Goal: Information Seeking & Learning: Check status

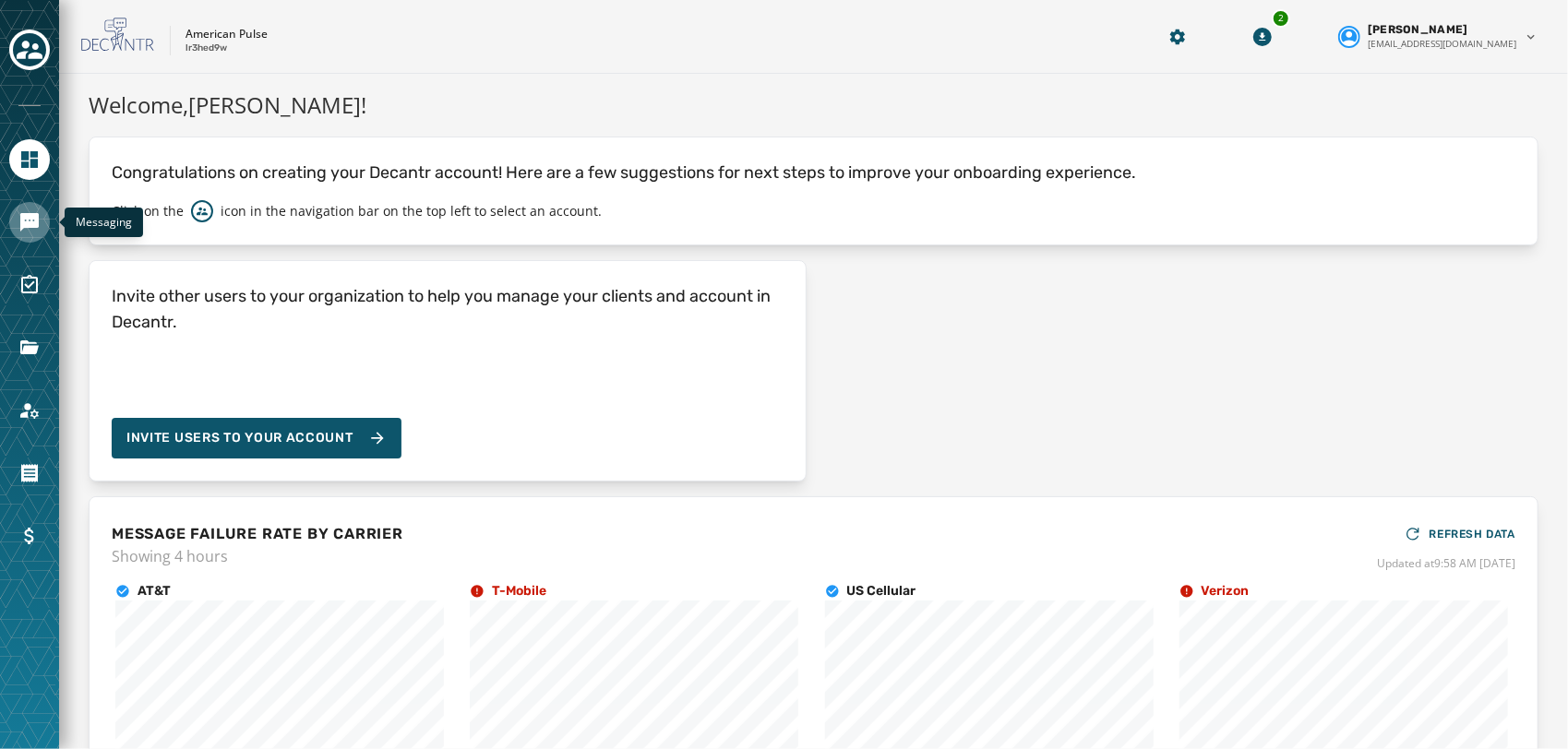
click at [32, 205] on link "Navigate to Messaging" at bounding box center [30, 222] width 41 height 41
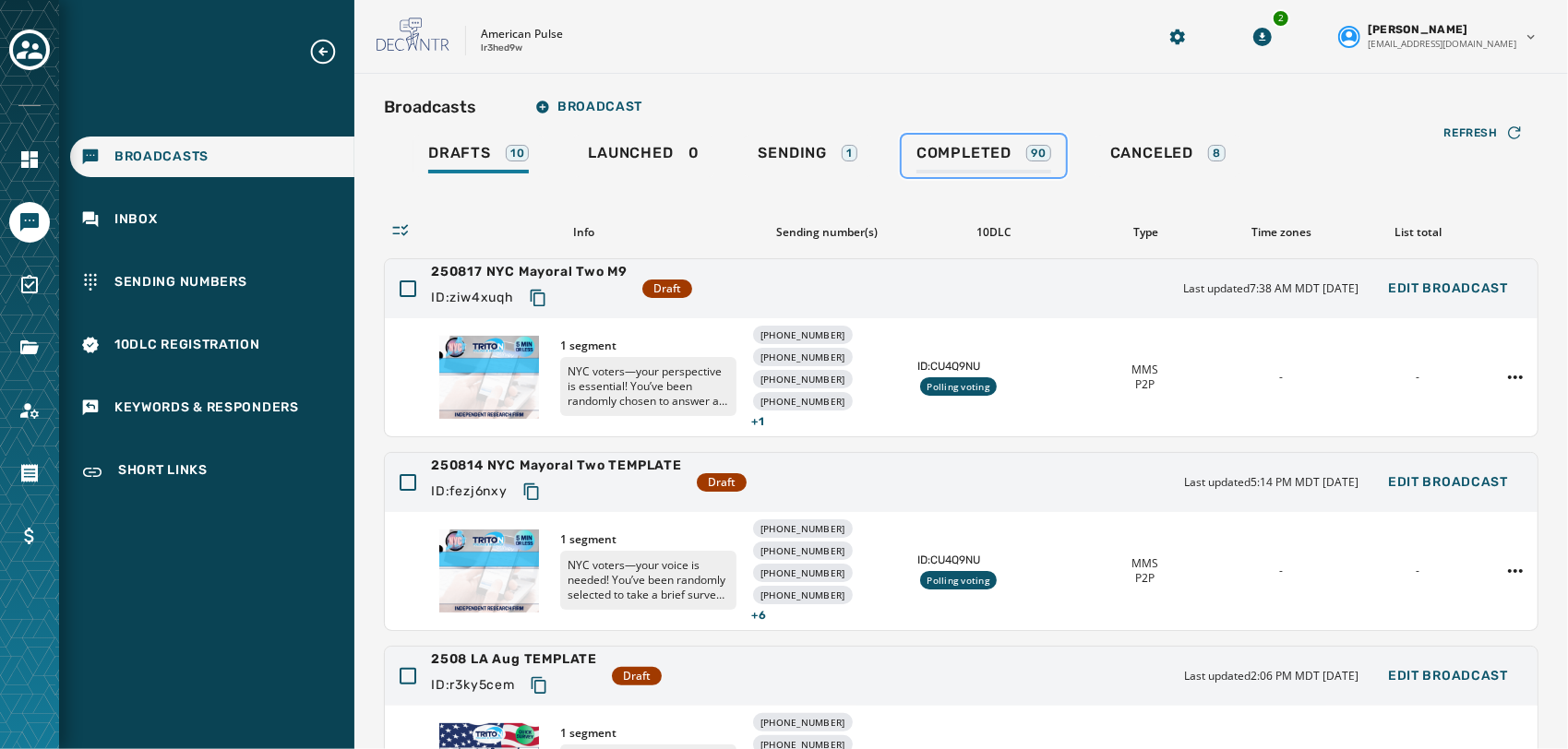
click at [1006, 167] on div "Completed 90" at bounding box center [984, 159] width 135 height 30
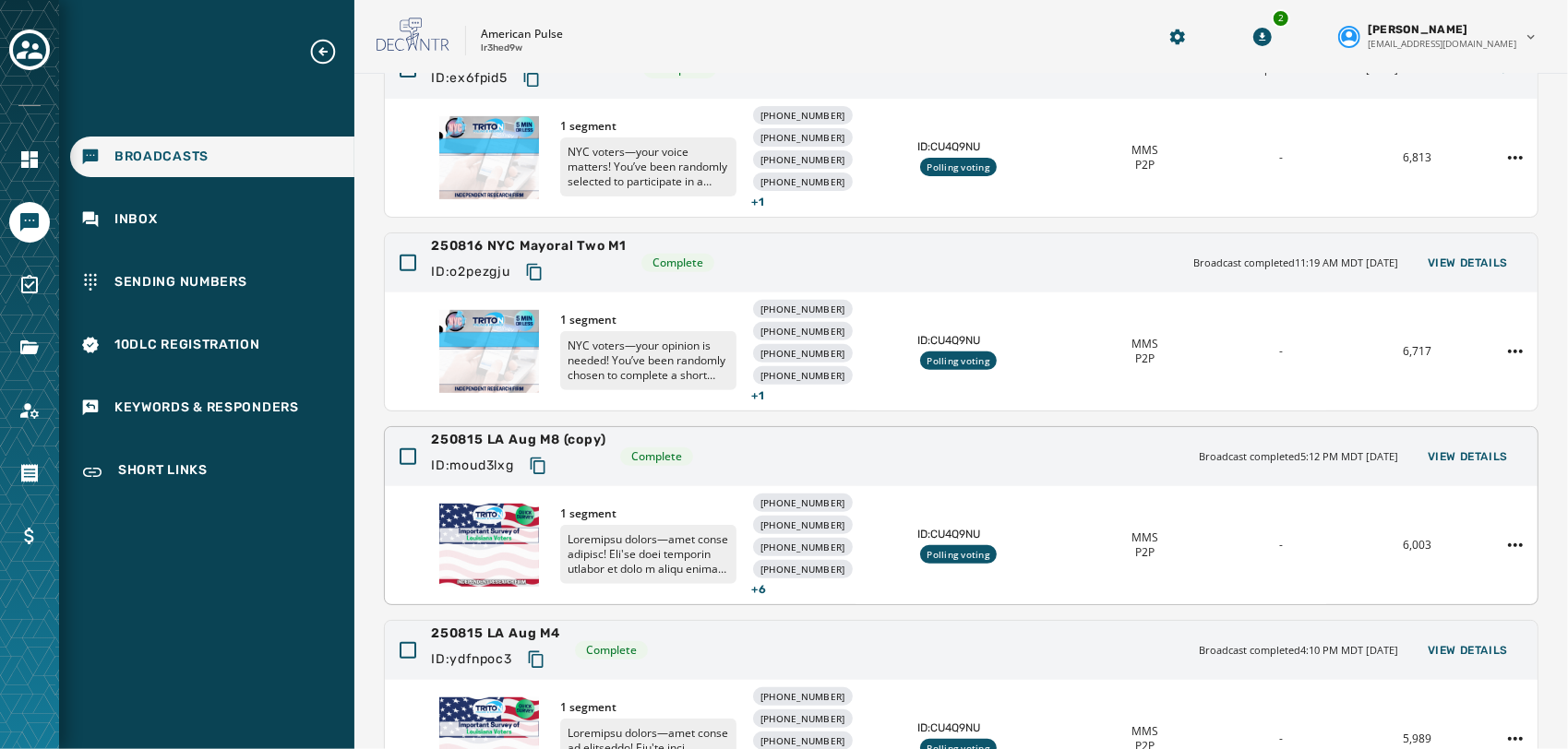
scroll to position [608, 0]
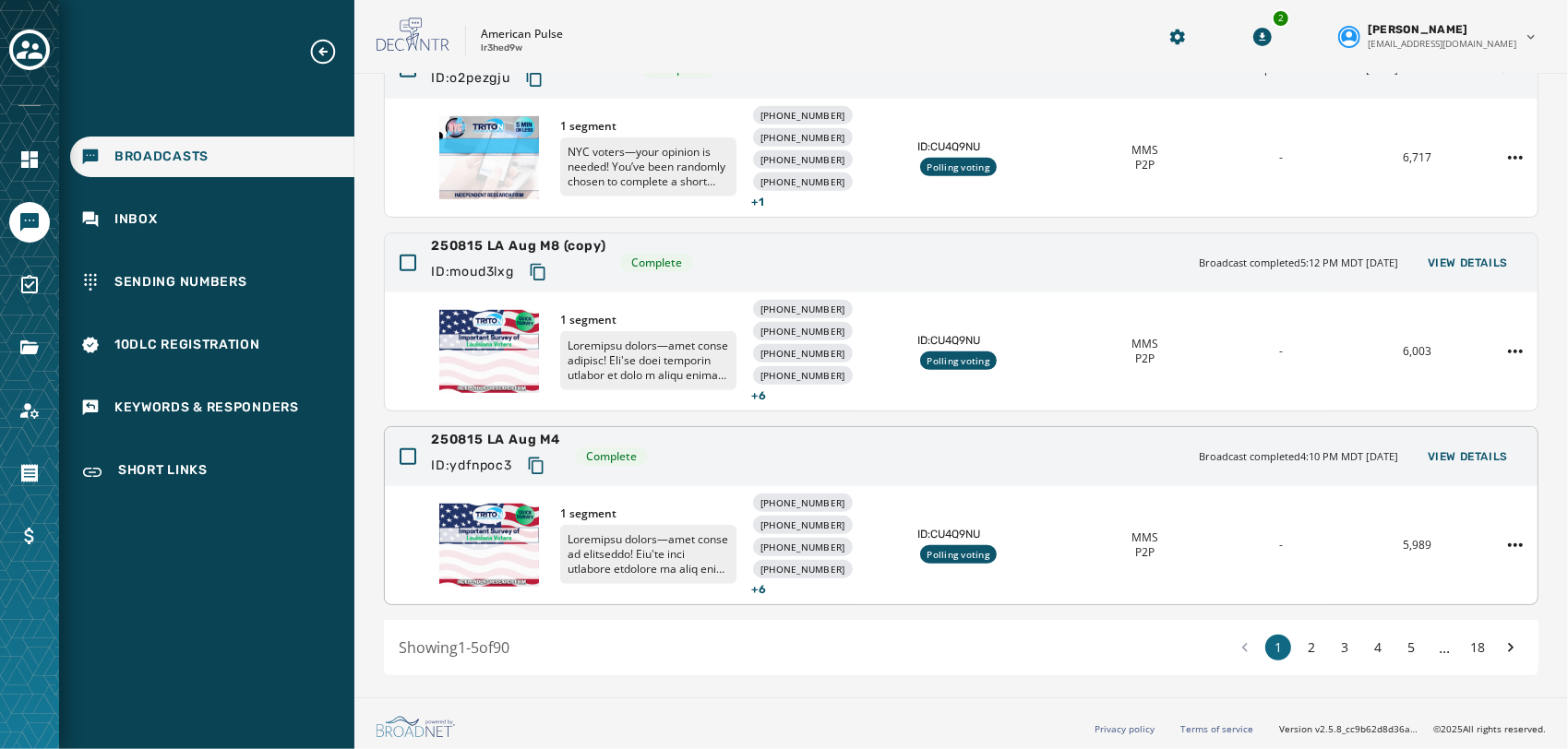
click at [538, 437] on span "250815 LA Aug M4" at bounding box center [495, 440] width 129 height 19
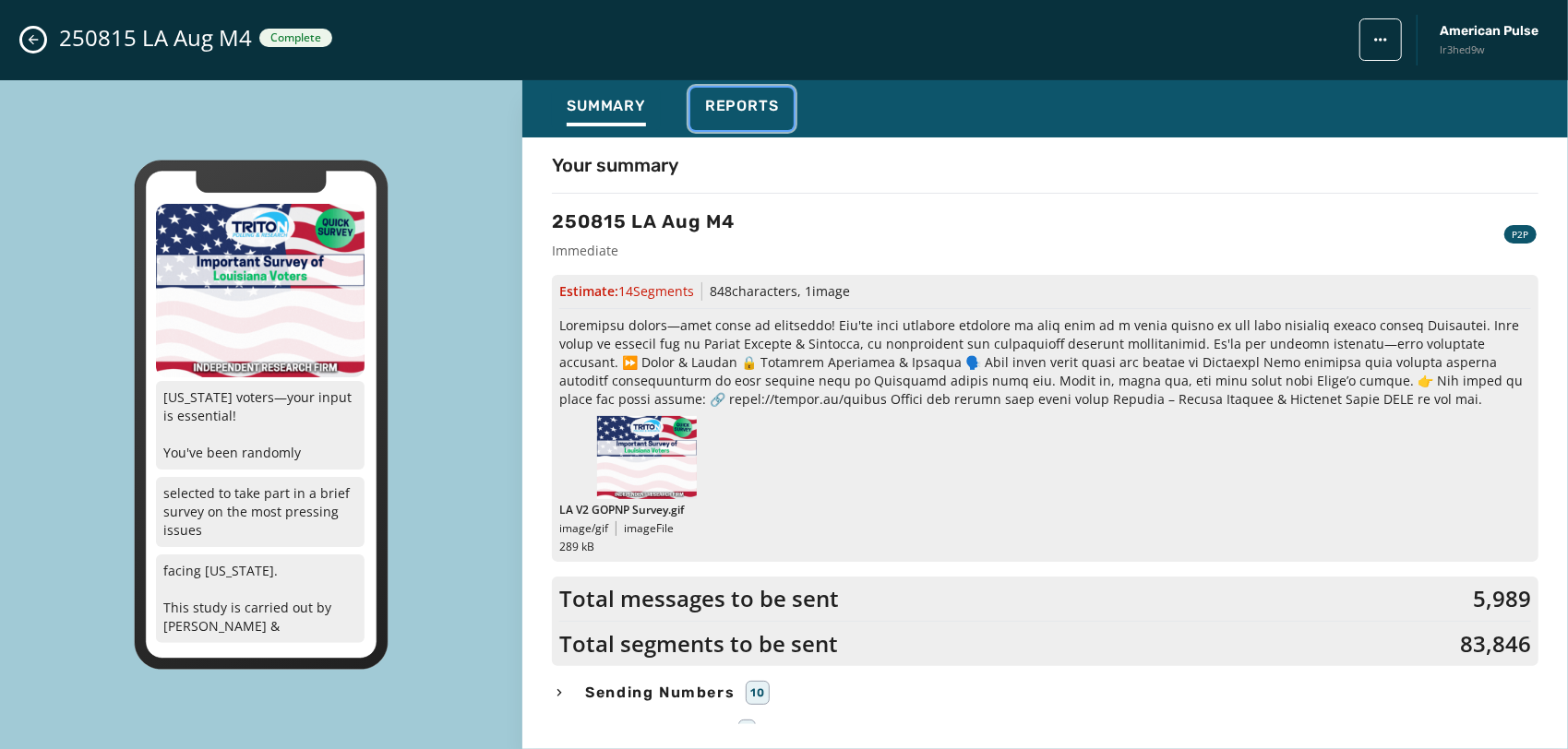
click at [729, 114] on span "Reports" at bounding box center [742, 106] width 74 height 19
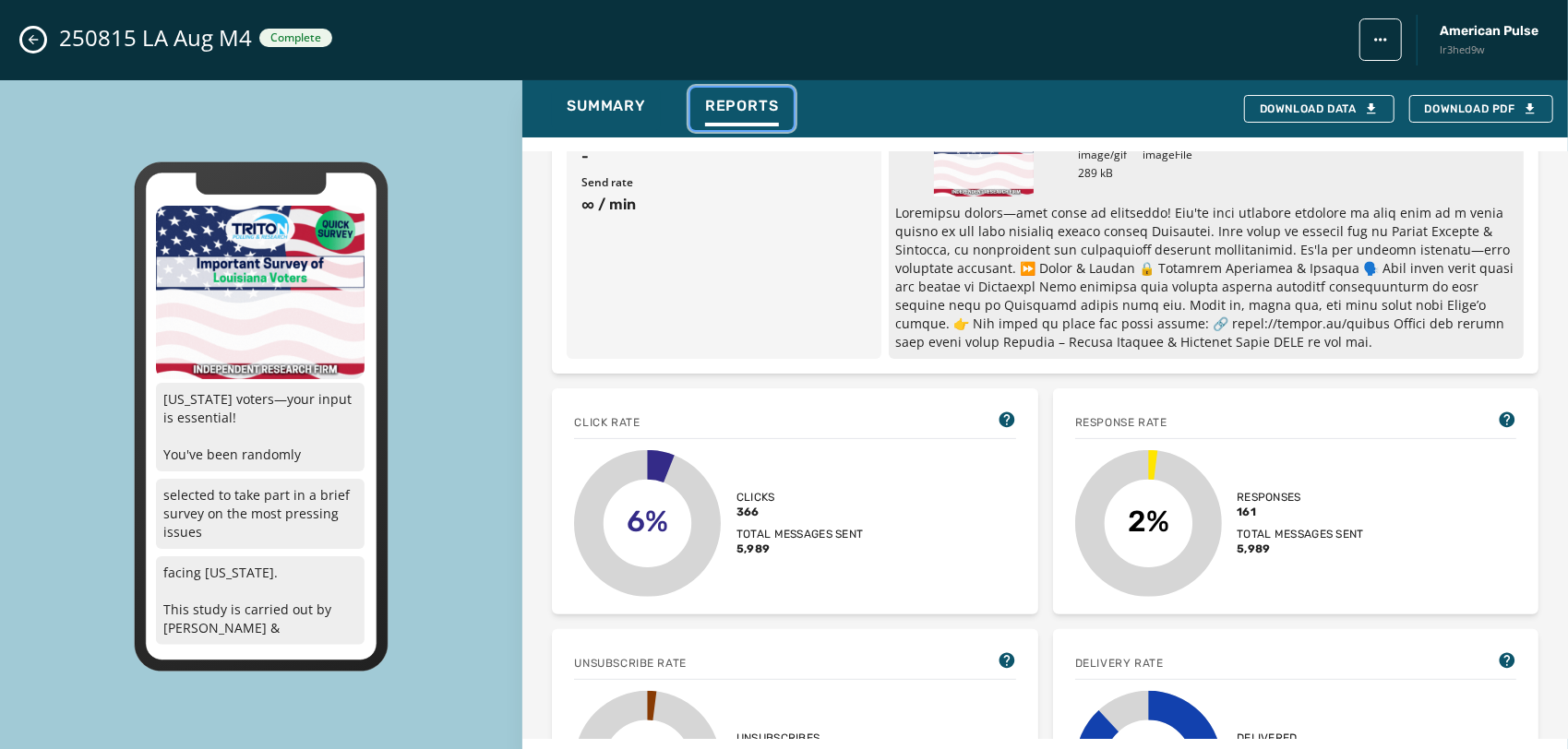
scroll to position [0, 0]
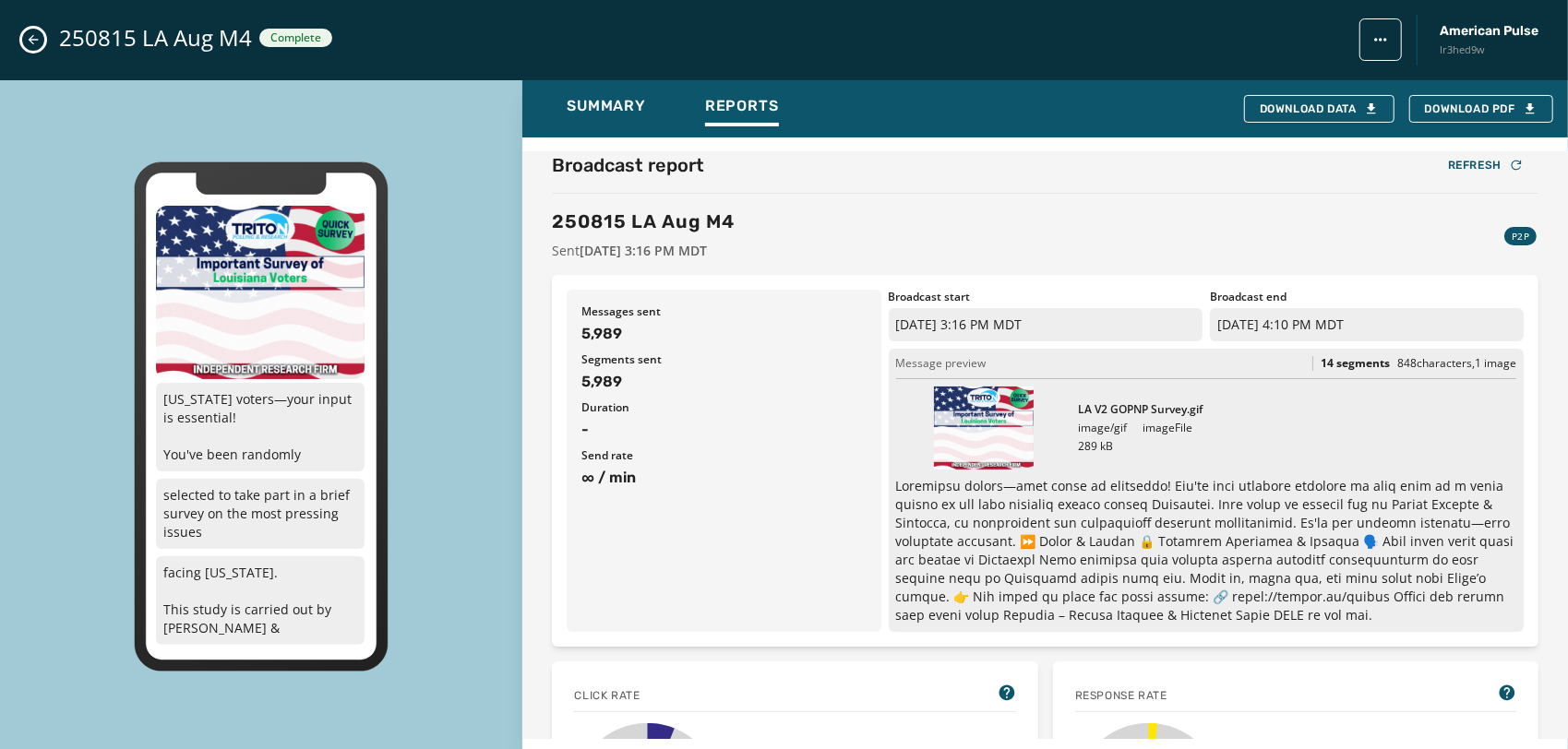
click at [35, 34] on icon "Close admin drawer" at bounding box center [34, 40] width 15 height 15
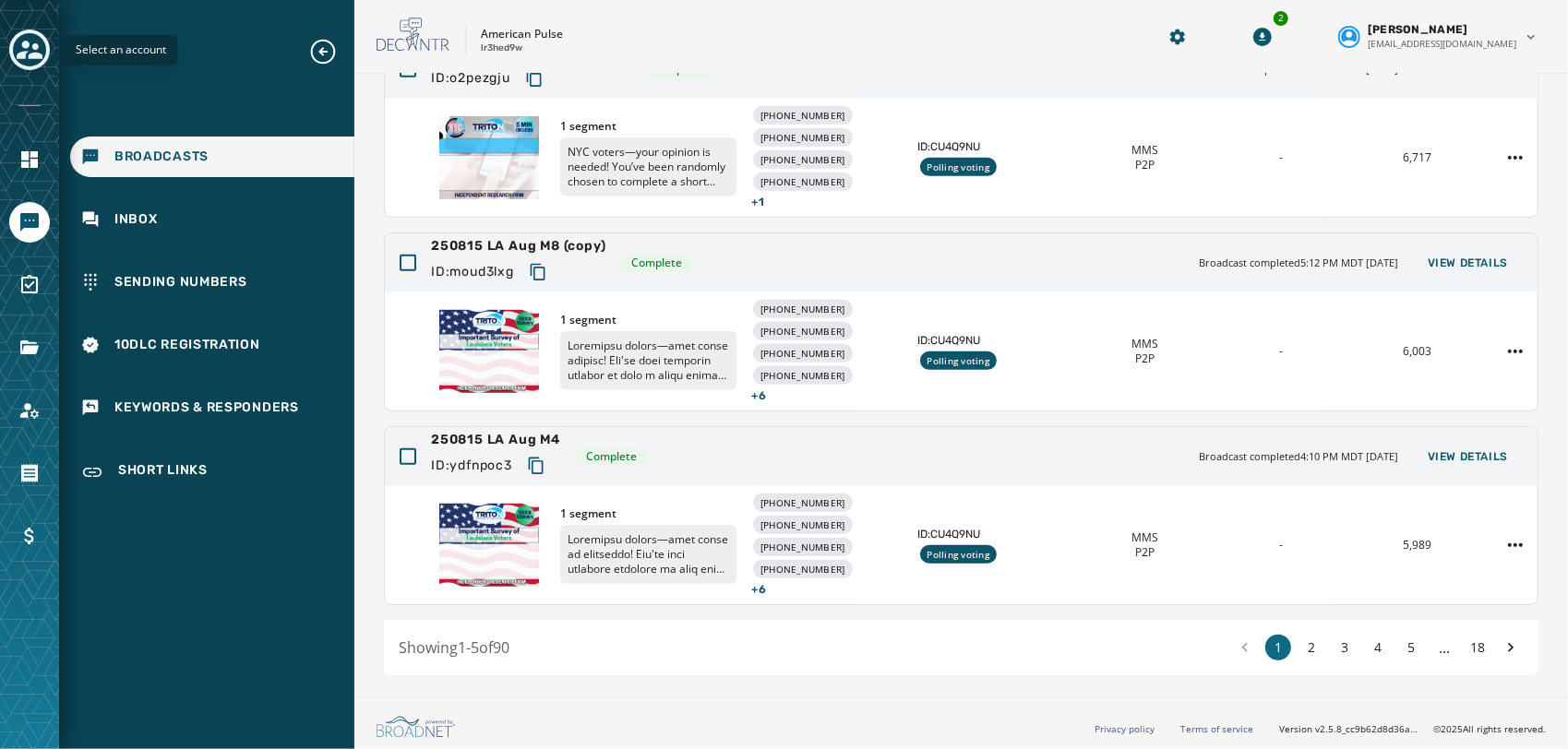
click at [30, 56] on icon "Toggle account select drawer" at bounding box center [30, 50] width 26 height 19
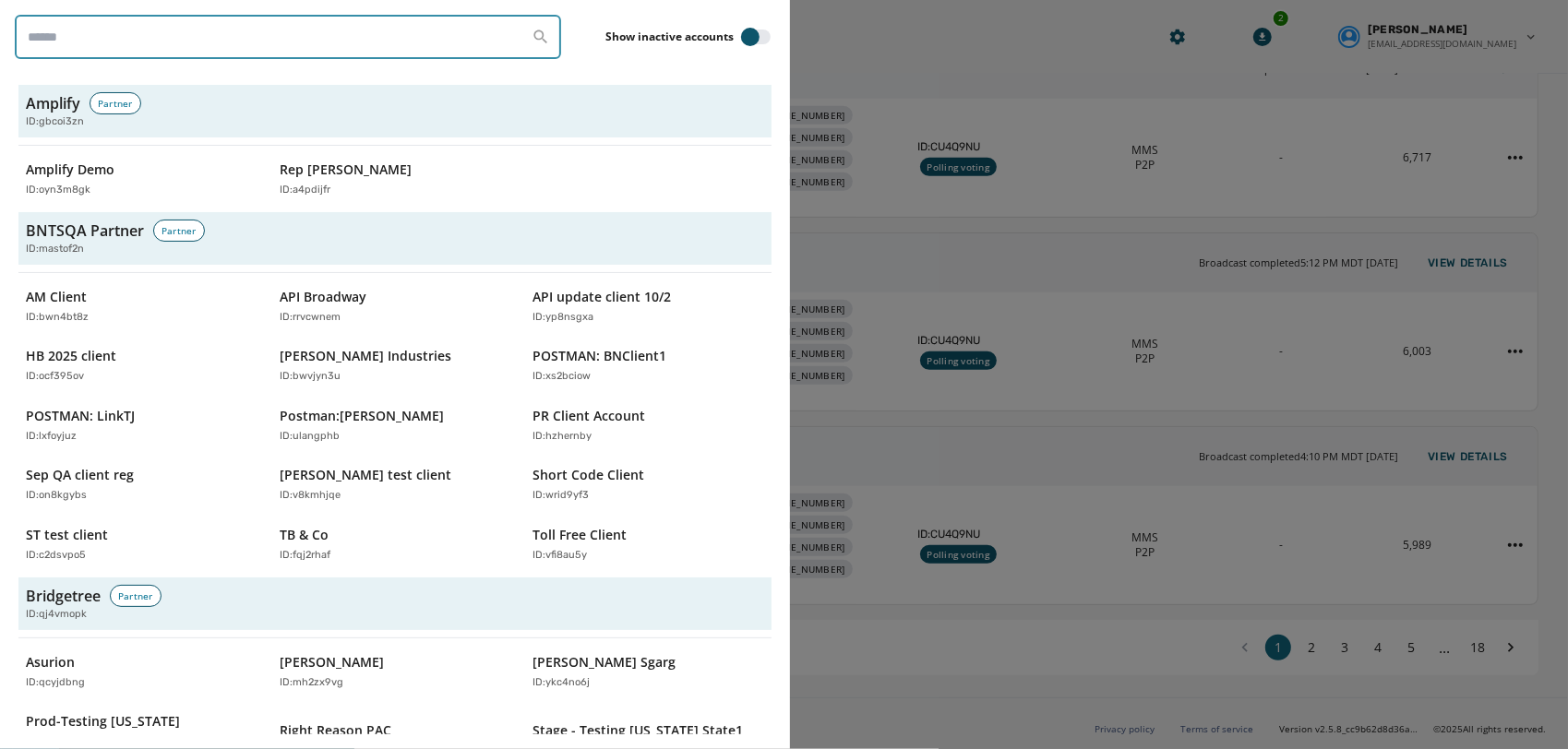
click at [227, 41] on input "search" at bounding box center [288, 37] width 546 height 45
paste input "**********"
type input "**********"
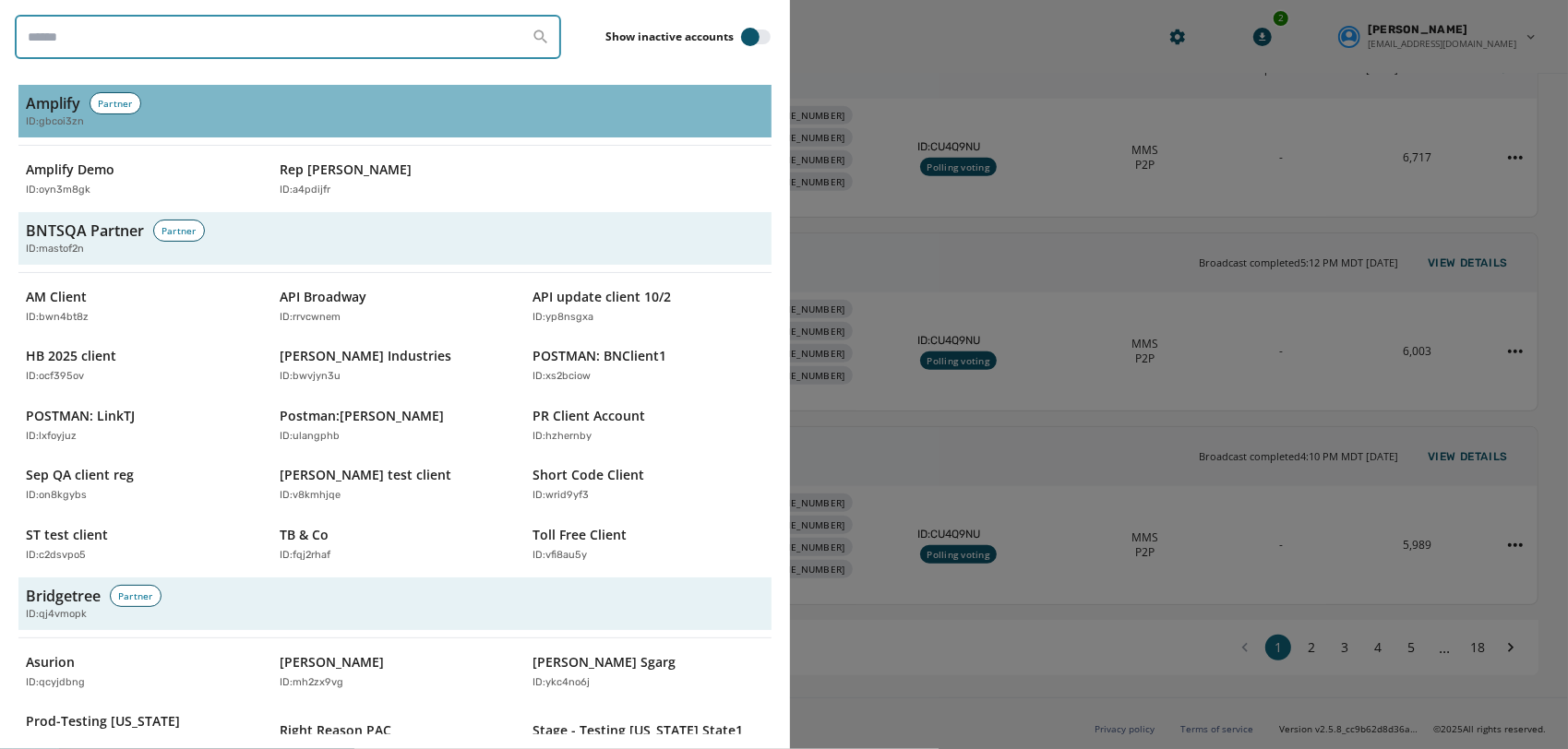
paste input "********"
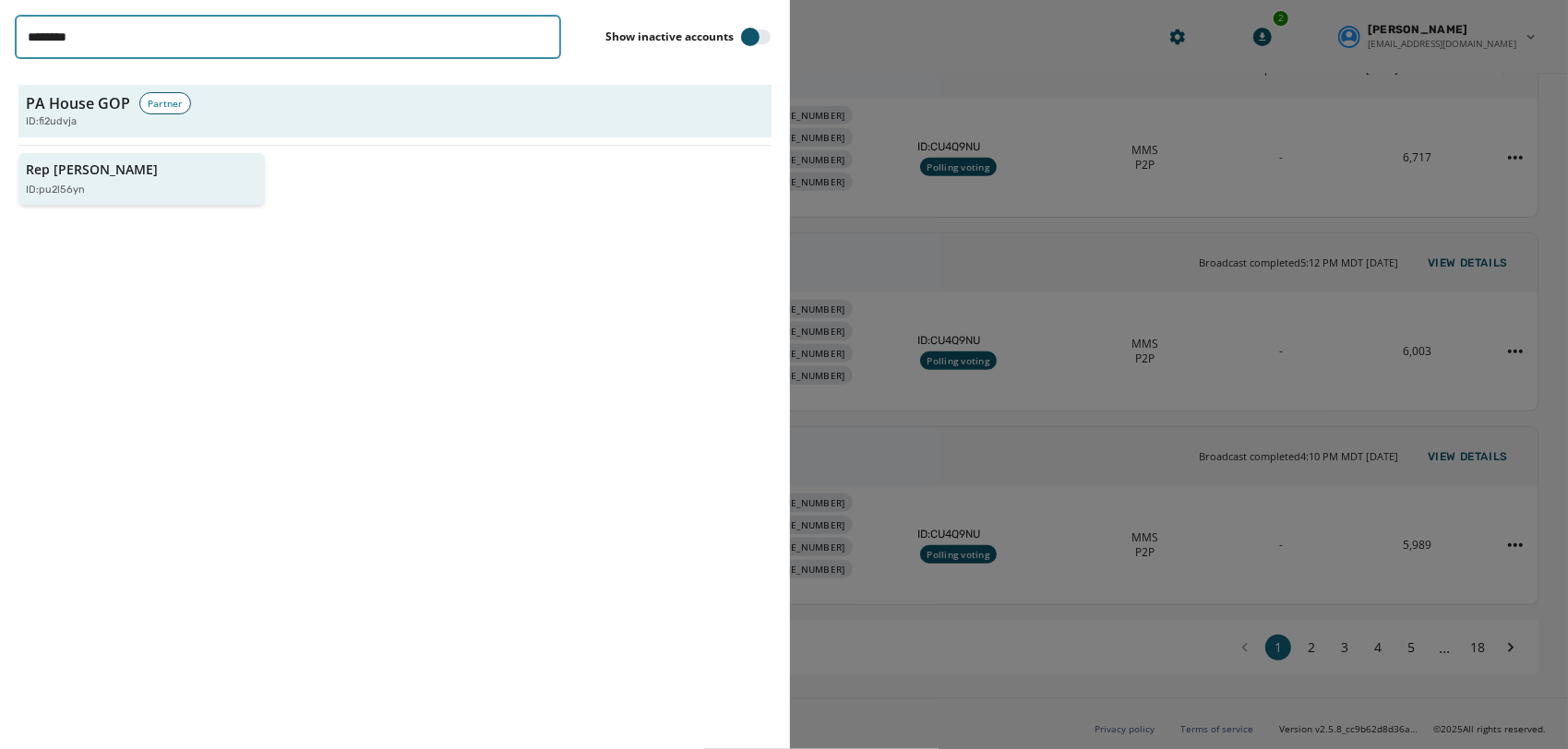
type input "********"
click at [139, 169] on div "Rep [PERSON_NAME] ID: pu2l56yn" at bounding box center [132, 180] width 213 height 38
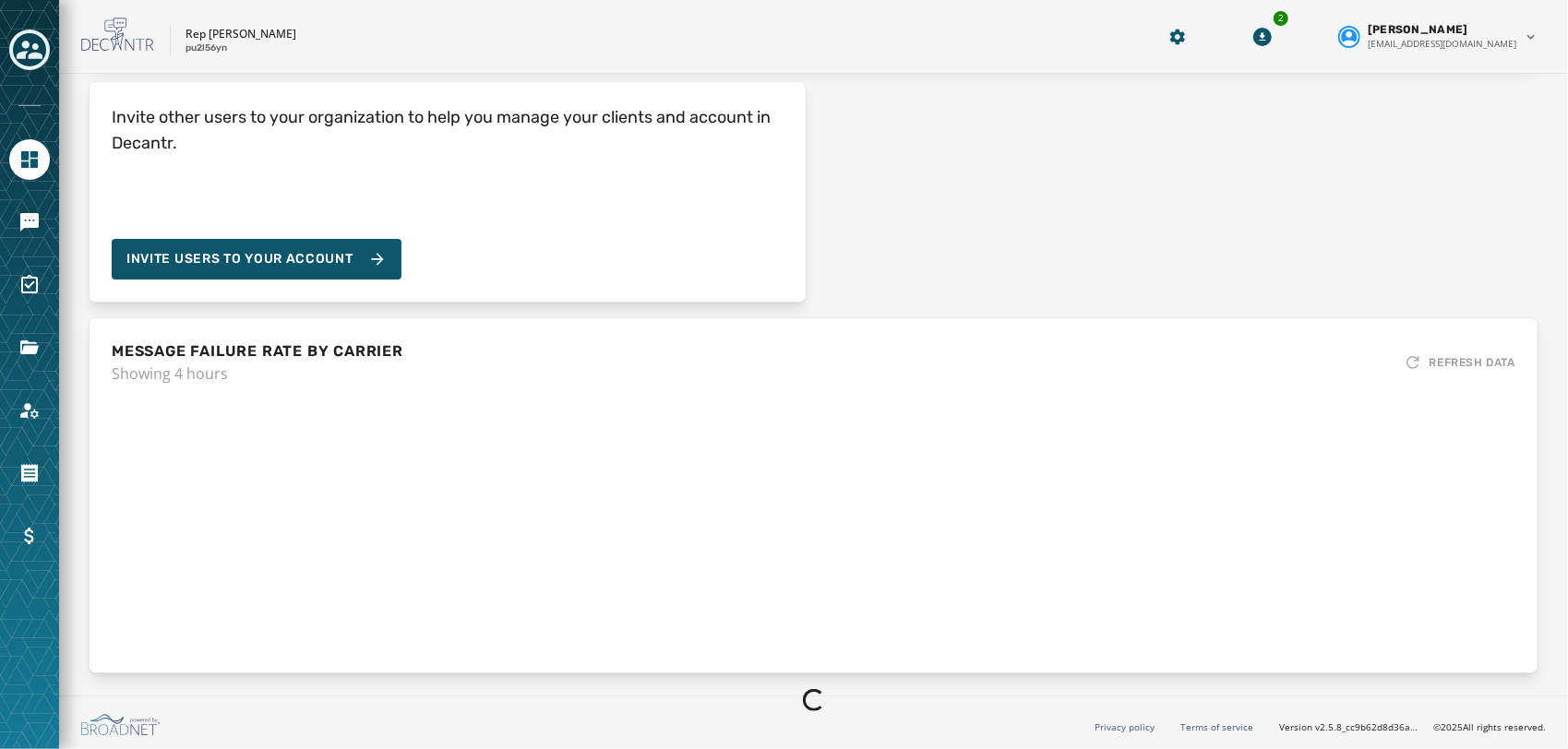
scroll to position [186, 0]
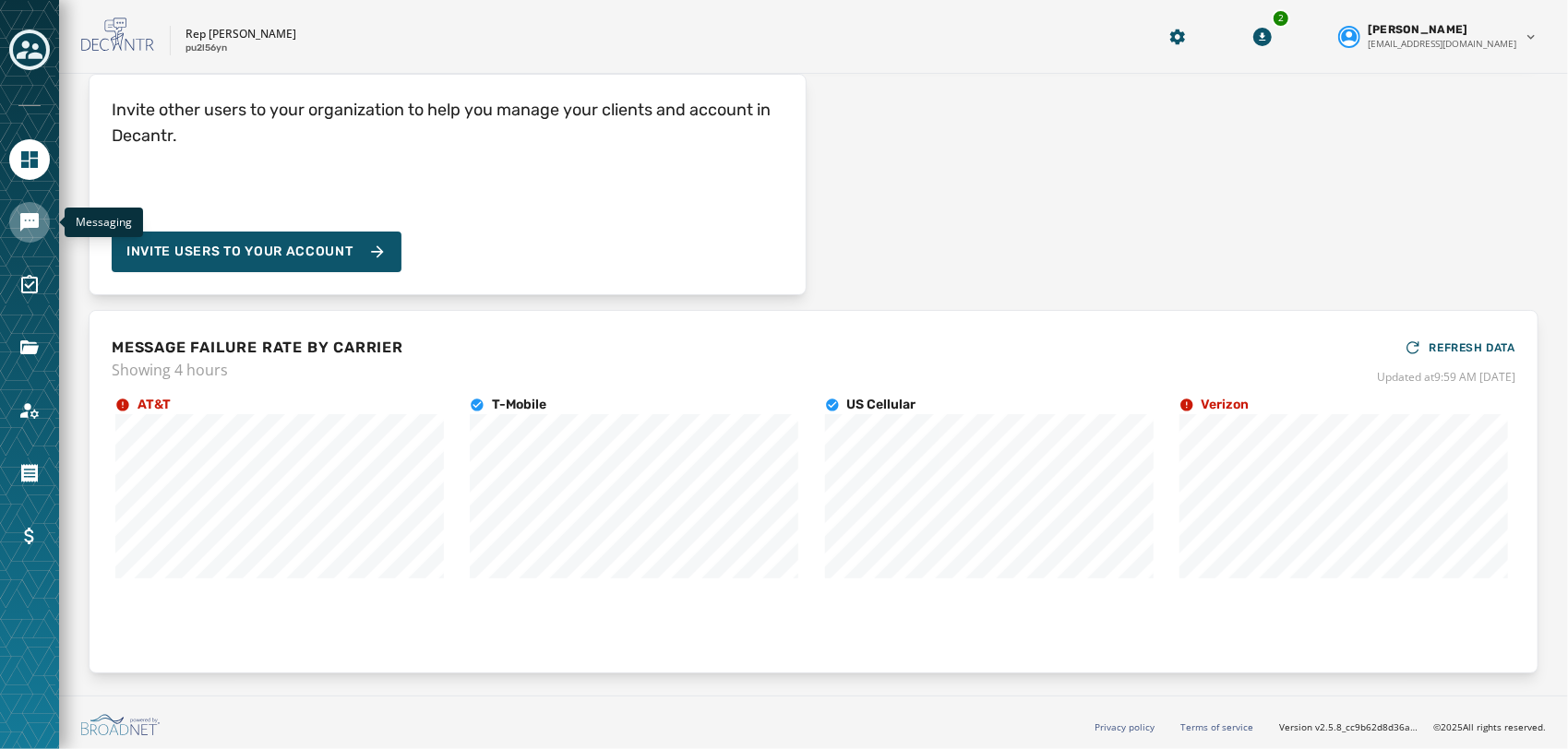
click at [31, 225] on icon "Navigate to Messaging" at bounding box center [30, 222] width 19 height 19
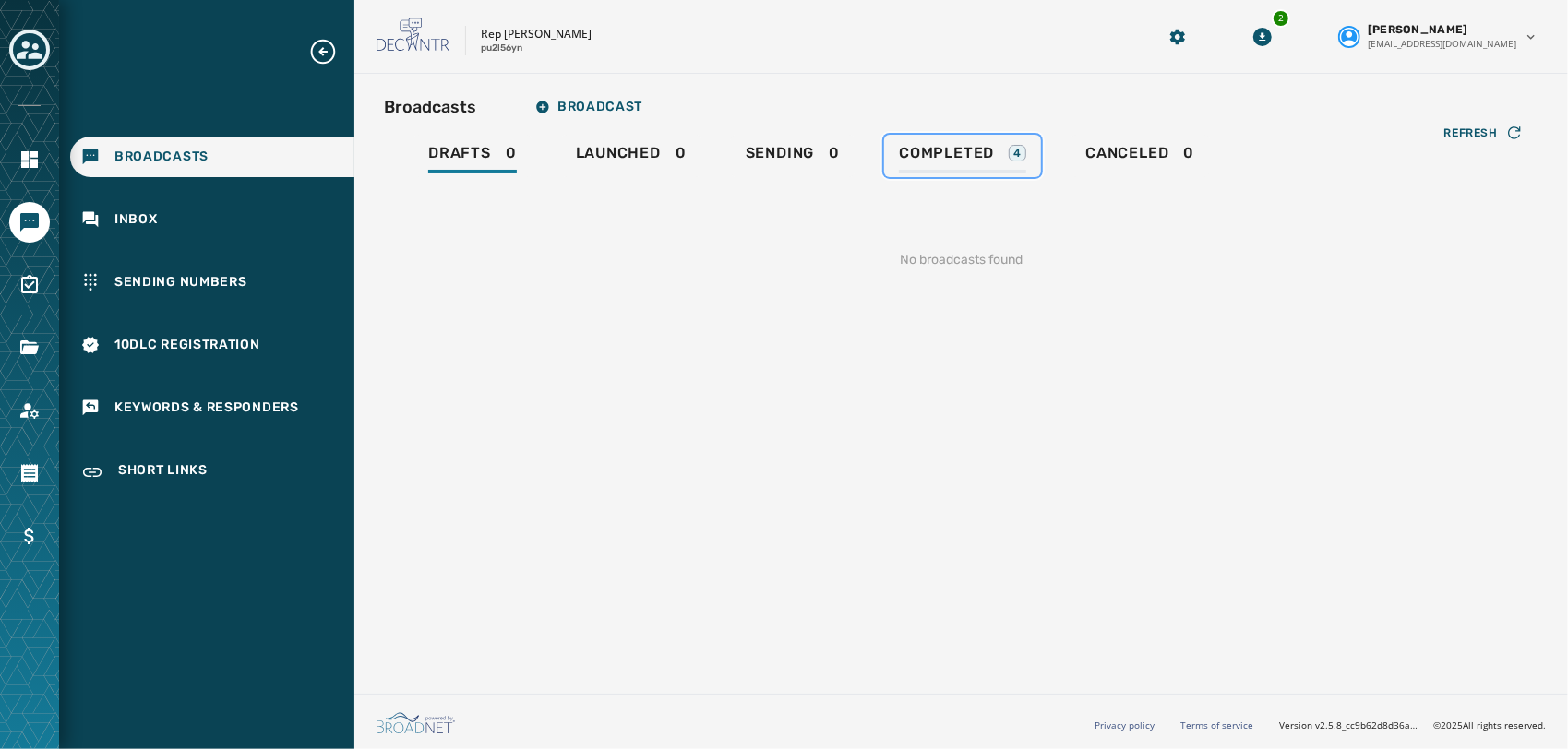
click at [966, 155] on span "Completed" at bounding box center [946, 154] width 95 height 19
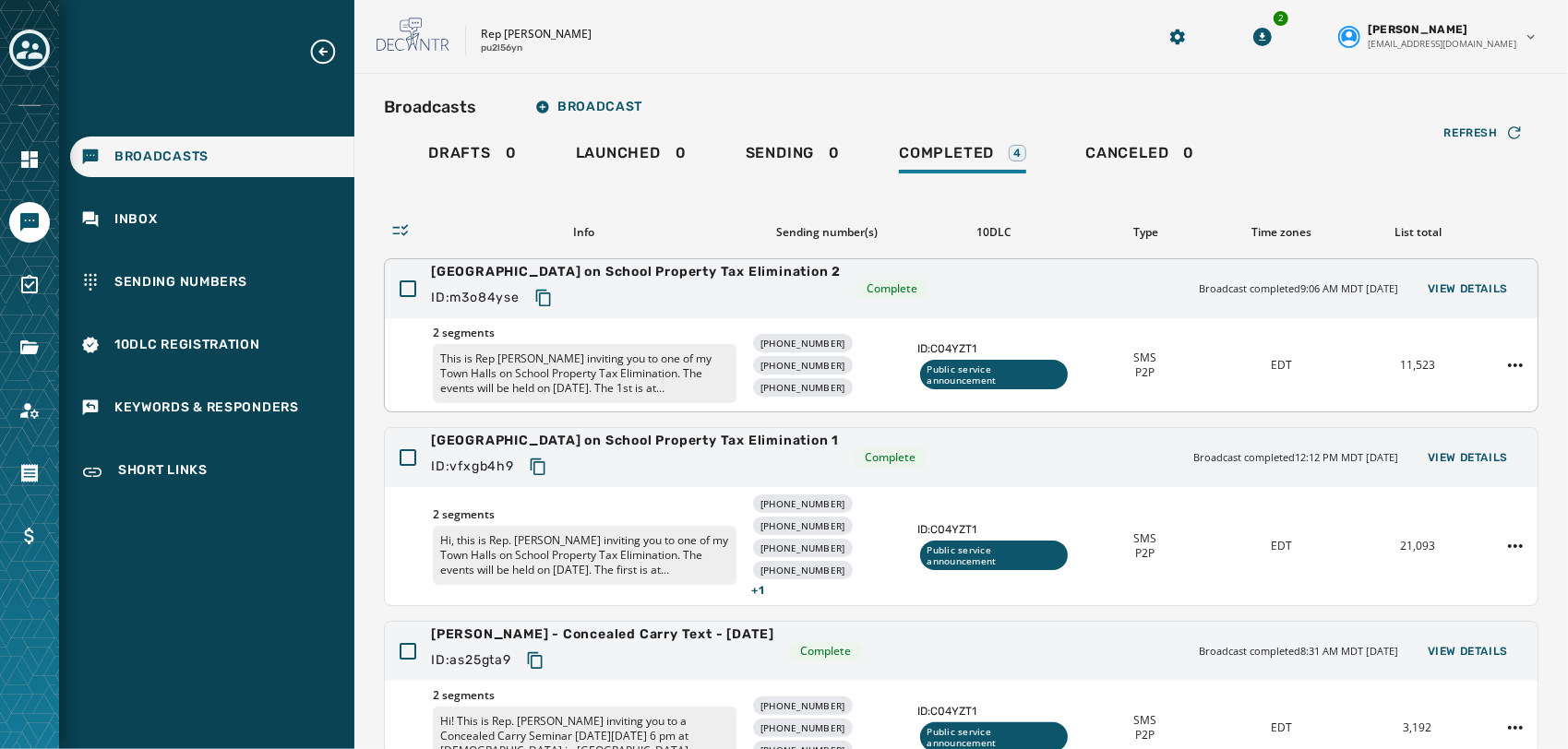
click at [732, 290] on div "ID: m3o84yse" at bounding box center [636, 298] width 409 height 33
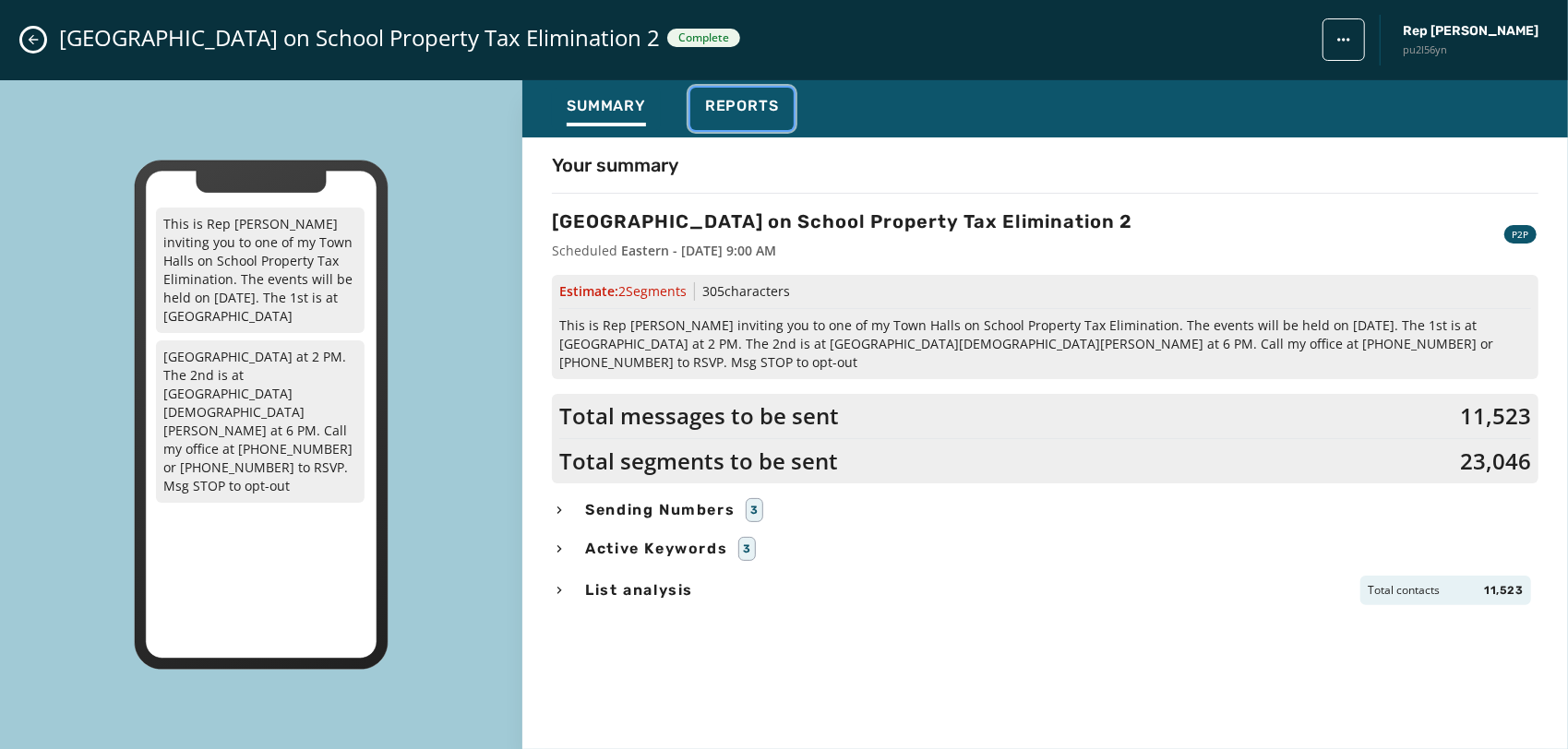
click at [740, 101] on span "Reports" at bounding box center [742, 106] width 74 height 19
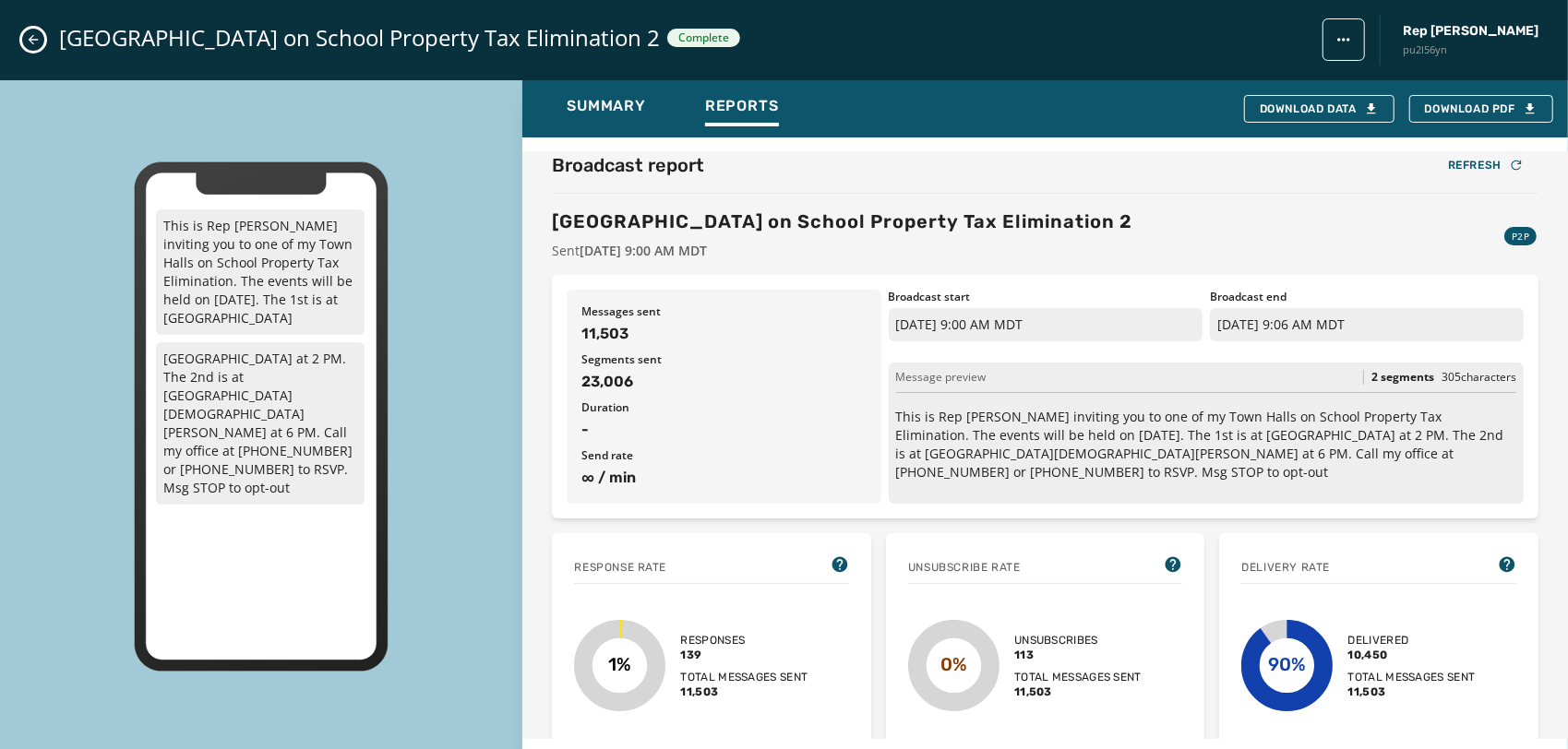
click at [34, 37] on icon "Close admin drawer" at bounding box center [34, 40] width 15 height 15
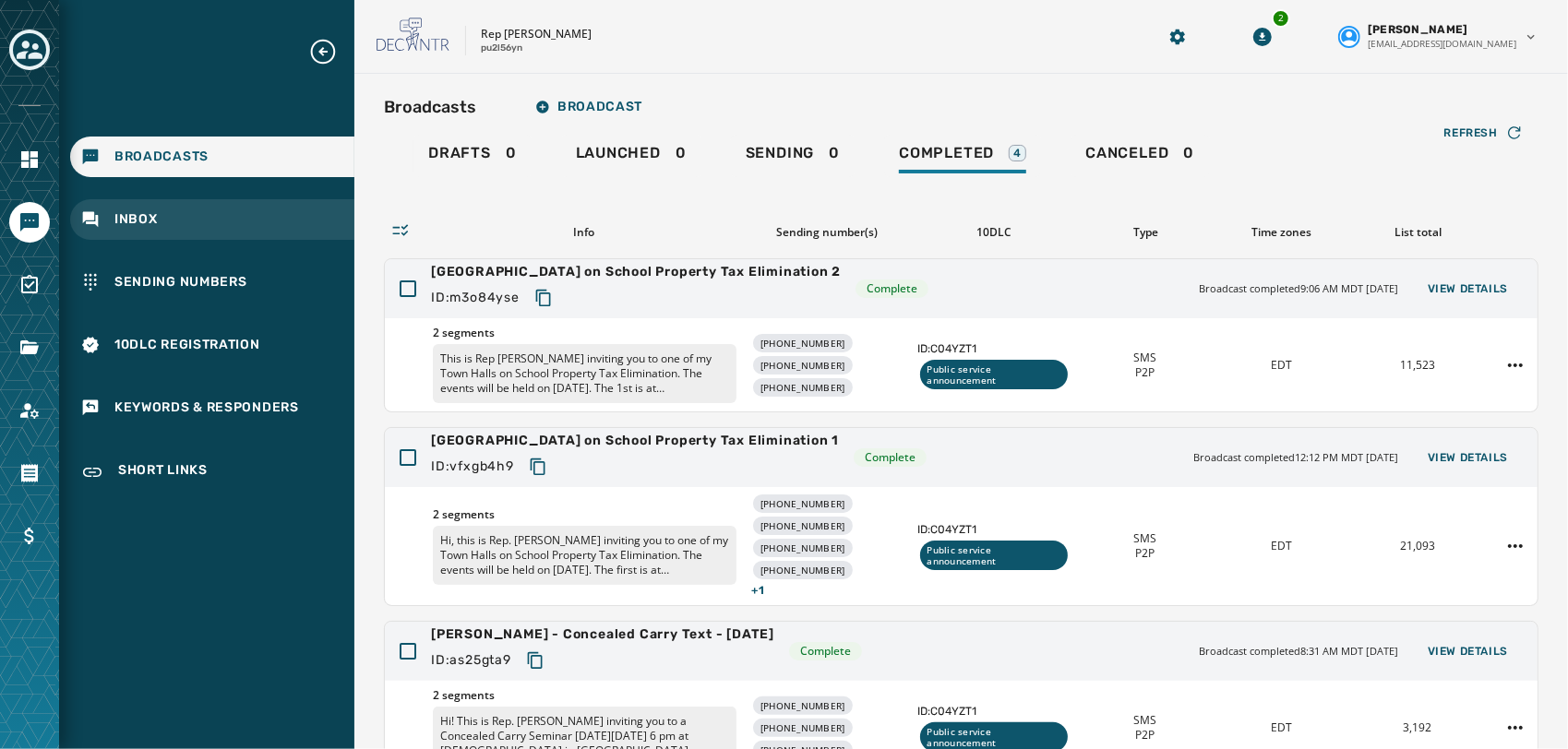
click at [183, 239] on div "Inbox" at bounding box center [211, 220] width 284 height 41
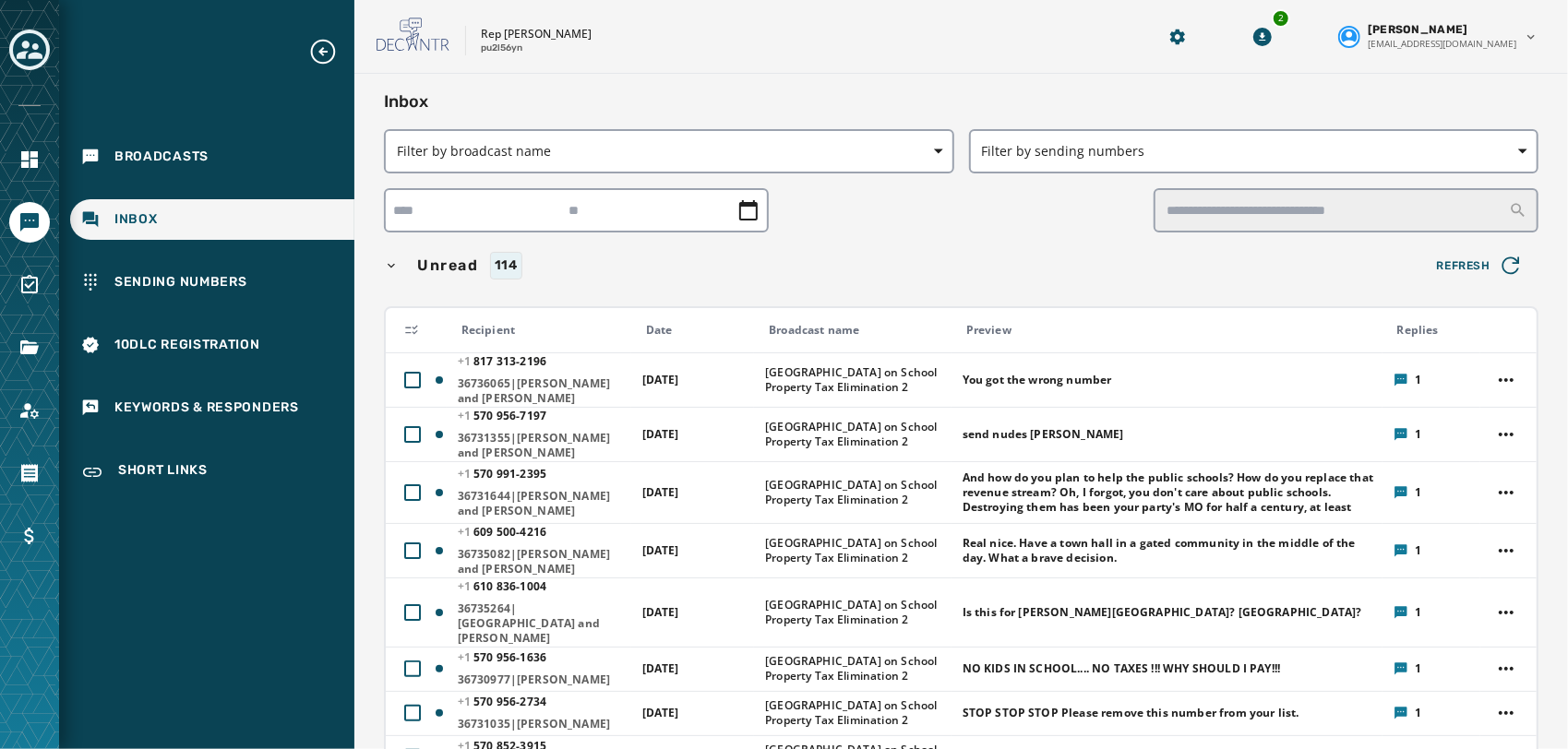
click at [982, 273] on div "Unread 114" at bounding box center [900, 266] width 1031 height 28
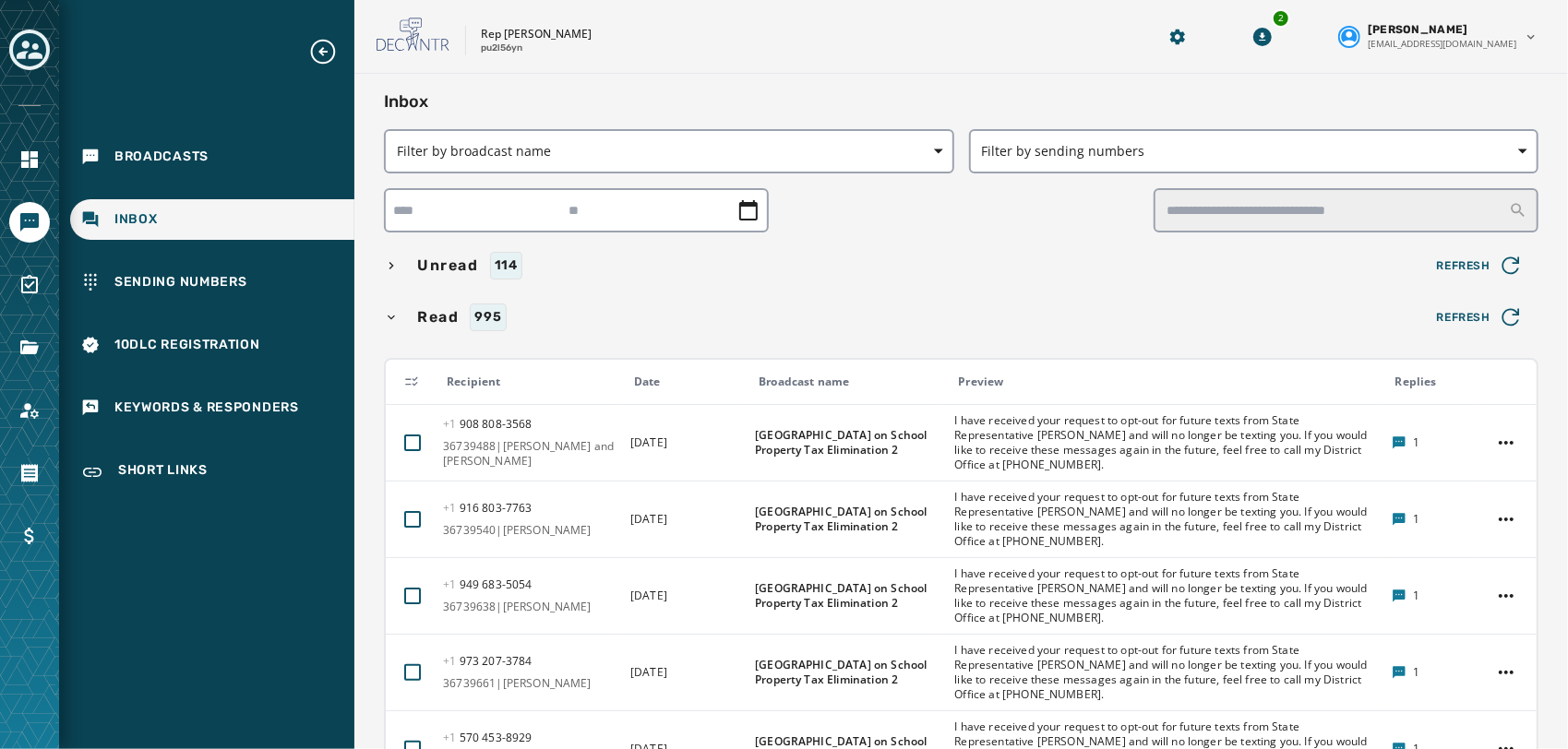
click at [982, 273] on div "Unread 114" at bounding box center [900, 266] width 1031 height 28
